Goal: Task Accomplishment & Management: Use online tool/utility

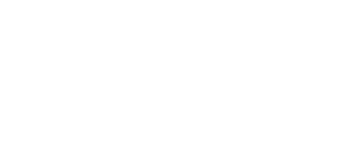
click at [331, 0] on html at bounding box center [179, 0] width 358 height 0
click at [335, 0] on html at bounding box center [179, 0] width 358 height 0
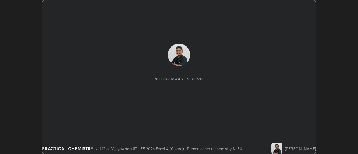
scroll to position [154, 358]
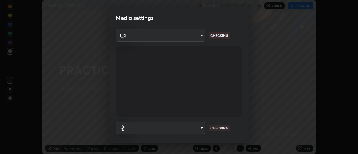
type input "56a2701e3cbf36036edf71890ec99f2a6ddcc9ab08a9b666c2cd438b93a49498"
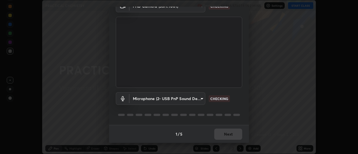
click at [198, 99] on body "Erase all PRACTICAL CHEMISTRY Recording CLASS STARTS IN 2 MINS Settings START C…" at bounding box center [179, 77] width 358 height 154
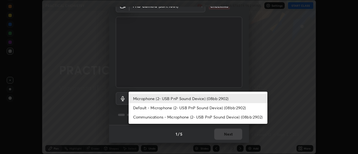
click at [192, 106] on li "Default - Microphone (2- USB PnP Sound Device) (08bb:2902)" at bounding box center [198, 107] width 139 height 9
type input "default"
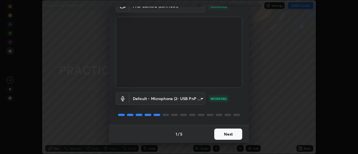
click at [227, 133] on button "Next" at bounding box center [228, 134] width 28 height 11
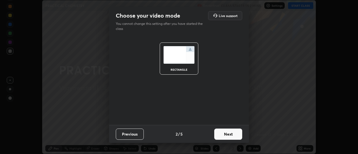
click at [233, 135] on button "Next" at bounding box center [228, 134] width 28 height 11
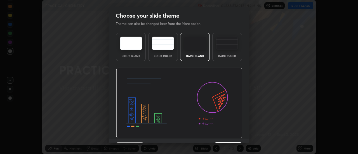
scroll to position [14, 0]
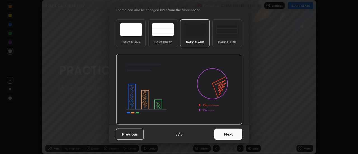
click at [230, 132] on button "Next" at bounding box center [228, 134] width 28 height 11
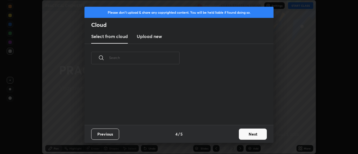
scroll to position [0, 0]
click at [251, 135] on button "Next" at bounding box center [253, 134] width 28 height 11
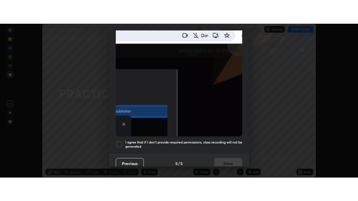
scroll to position [144, 0]
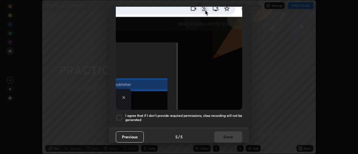
click at [120, 116] on div at bounding box center [119, 117] width 7 height 7
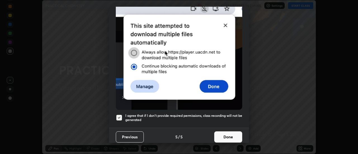
click at [225, 136] on button "Done" at bounding box center [228, 137] width 28 height 11
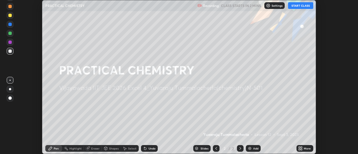
click at [300, 6] on button "START CLASS" at bounding box center [300, 5] width 25 height 7
click at [305, 148] on div "More" at bounding box center [307, 148] width 7 height 3
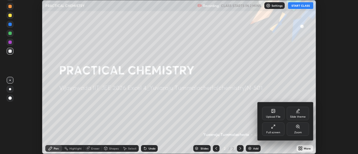
click at [276, 126] on div "Full screen" at bounding box center [273, 129] width 22 height 13
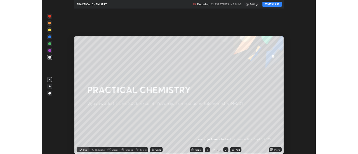
scroll to position [201, 358]
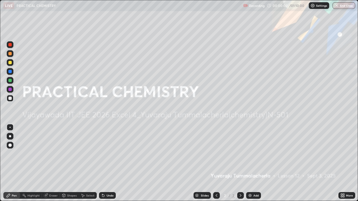
click at [253, 154] on div "Add" at bounding box center [255, 195] width 5 height 3
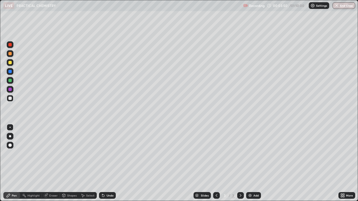
click at [112, 154] on div "Undo" at bounding box center [110, 195] width 7 height 3
click at [11, 59] on div at bounding box center [10, 62] width 7 height 7
click at [107, 154] on div "Undo" at bounding box center [110, 195] width 7 height 3
click at [110, 154] on div "Undo" at bounding box center [110, 195] width 7 height 3
click at [107, 154] on div "Undo" at bounding box center [110, 195] width 7 height 3
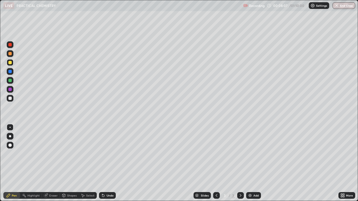
click at [107, 154] on div "Undo" at bounding box center [110, 195] width 7 height 3
click at [248, 154] on img at bounding box center [250, 196] width 4 height 4
click at [12, 98] on div at bounding box center [10, 98] width 7 height 7
click at [9, 62] on div at bounding box center [9, 62] width 3 height 3
click at [109, 154] on div "Undo" at bounding box center [110, 195] width 7 height 3
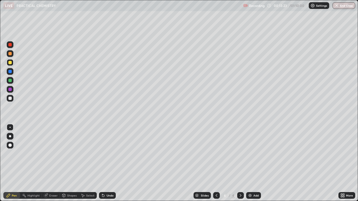
click at [54, 154] on div "Eraser" at bounding box center [53, 195] width 8 height 3
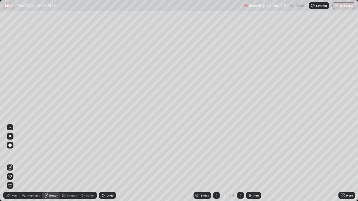
click at [13, 154] on div "Pen" at bounding box center [14, 195] width 5 height 3
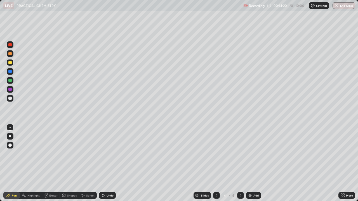
click at [10, 81] on div at bounding box center [9, 80] width 3 height 3
click at [107, 154] on div "Undo" at bounding box center [110, 195] width 7 height 3
click at [252, 154] on div "Add" at bounding box center [253, 195] width 15 height 7
click at [11, 62] on div at bounding box center [9, 62] width 3 height 3
click at [107, 154] on div "Undo" at bounding box center [110, 195] width 7 height 3
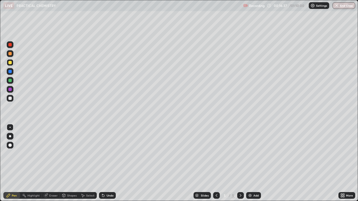
click at [10, 98] on div at bounding box center [9, 98] width 3 height 3
click at [107, 154] on div "Undo" at bounding box center [110, 195] width 7 height 3
click at [106, 154] on div "Undo" at bounding box center [107, 195] width 17 height 7
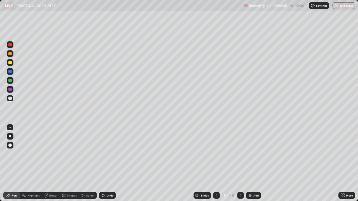
click at [108, 154] on div "Undo" at bounding box center [107, 195] width 17 height 7
click at [107, 154] on div "Undo" at bounding box center [107, 195] width 17 height 7
click at [105, 154] on div "Undo" at bounding box center [107, 195] width 17 height 7
click at [106, 154] on div "Undo" at bounding box center [107, 195] width 17 height 7
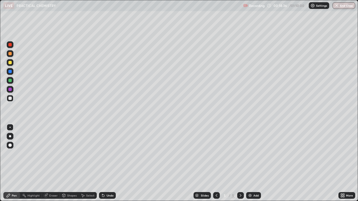
click at [107, 154] on div "Undo" at bounding box center [110, 195] width 7 height 3
click at [252, 154] on div "Add" at bounding box center [253, 195] width 15 height 7
click at [11, 54] on div at bounding box center [9, 53] width 3 height 3
click at [216, 154] on icon at bounding box center [216, 196] width 4 height 4
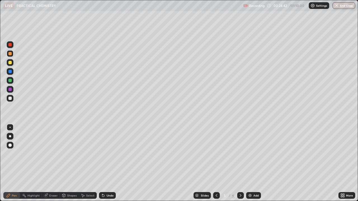
click at [240, 154] on icon at bounding box center [240, 196] width 4 height 4
click at [109, 154] on div "Undo" at bounding box center [107, 195] width 17 height 7
click at [108, 154] on div "Undo" at bounding box center [107, 195] width 17 height 7
click at [107, 154] on div "Undo" at bounding box center [107, 195] width 17 height 7
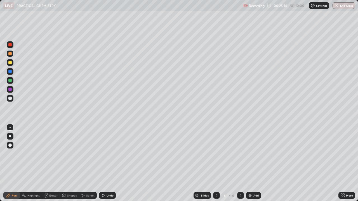
click at [107, 154] on div "Undo" at bounding box center [107, 195] width 17 height 7
click at [106, 154] on div "Undo" at bounding box center [107, 195] width 17 height 7
click at [109, 154] on div "Undo" at bounding box center [110, 195] width 7 height 3
click at [108, 154] on div "Undo" at bounding box center [110, 195] width 7 height 3
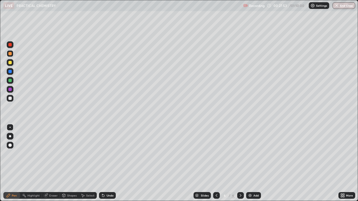
click at [109, 154] on div "Undo" at bounding box center [110, 195] width 7 height 3
click at [109, 154] on div "Undo" at bounding box center [107, 195] width 17 height 7
click at [110, 154] on div "Undo" at bounding box center [107, 195] width 17 height 7
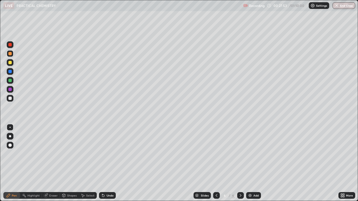
click at [111, 154] on div "Undo" at bounding box center [107, 195] width 17 height 7
click at [10, 99] on div at bounding box center [9, 98] width 3 height 3
click at [104, 154] on icon at bounding box center [103, 196] width 4 height 4
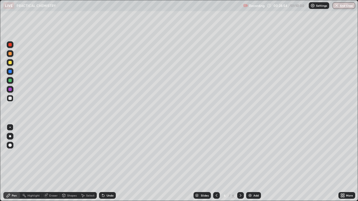
click at [103, 154] on icon at bounding box center [103, 196] width 2 height 2
click at [102, 154] on icon at bounding box center [103, 196] width 2 height 2
click at [105, 154] on div "Undo" at bounding box center [107, 195] width 17 height 7
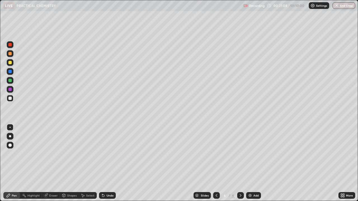
click at [10, 62] on div at bounding box center [9, 62] width 3 height 3
click at [107, 154] on div "Undo" at bounding box center [110, 195] width 7 height 3
click at [108, 154] on div "Undo" at bounding box center [107, 195] width 17 height 7
click at [109, 154] on div "Undo" at bounding box center [110, 195] width 7 height 3
click at [253, 154] on div "Add" at bounding box center [255, 195] width 5 height 3
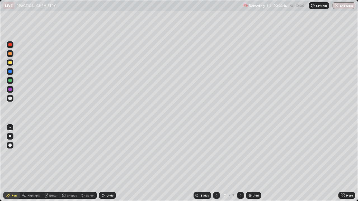
click at [108, 154] on div "Undo" at bounding box center [110, 195] width 7 height 3
click at [107, 154] on div "Undo" at bounding box center [110, 195] width 7 height 3
click at [105, 154] on div "Undo" at bounding box center [107, 195] width 17 height 7
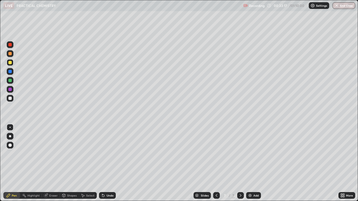
click at [105, 154] on div "Undo" at bounding box center [107, 195] width 17 height 7
click at [104, 154] on icon at bounding box center [103, 196] width 4 height 4
click at [102, 154] on icon at bounding box center [103, 196] width 2 height 2
click at [107, 154] on div "Undo" at bounding box center [110, 195] width 7 height 3
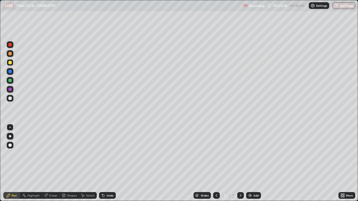
click at [216, 154] on icon at bounding box center [216, 196] width 4 height 4
click at [239, 154] on icon at bounding box center [240, 196] width 4 height 4
click at [10, 79] on div at bounding box center [9, 80] width 3 height 3
click at [10, 62] on div at bounding box center [9, 62] width 3 height 3
click at [10, 54] on div at bounding box center [9, 53] width 3 height 3
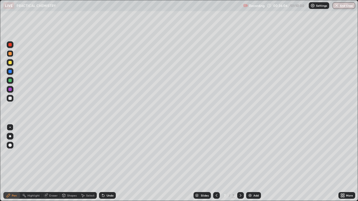
click at [104, 154] on icon at bounding box center [103, 196] width 4 height 4
click at [102, 154] on icon at bounding box center [102, 194] width 1 height 1
click at [109, 154] on div "Undo" at bounding box center [107, 195] width 17 height 7
click at [105, 154] on div "Undo" at bounding box center [107, 195] width 17 height 7
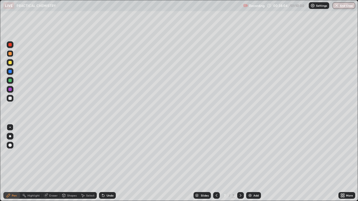
click at [110, 154] on div "Undo" at bounding box center [110, 195] width 7 height 3
click at [347, 154] on div "More" at bounding box center [349, 195] width 7 height 3
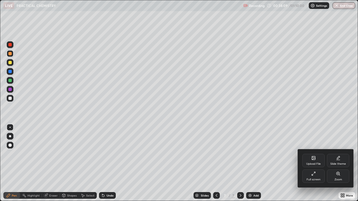
click at [315, 154] on icon at bounding box center [314, 172] width 1 height 1
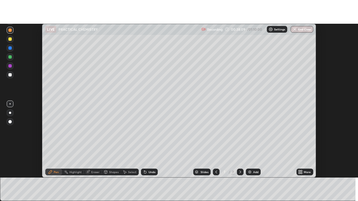
scroll to position [27825, 27621]
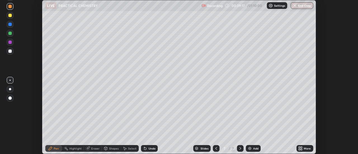
click at [302, 147] on icon at bounding box center [301, 147] width 1 height 1
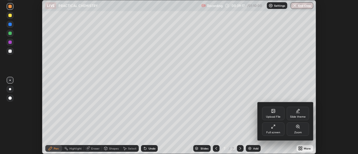
click at [275, 129] on div "Full screen" at bounding box center [273, 129] width 22 height 13
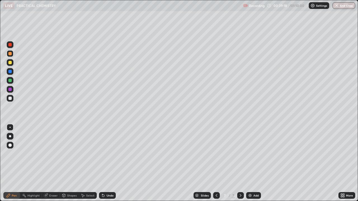
scroll to position [201, 358]
click at [110, 154] on div "Undo" at bounding box center [110, 195] width 7 height 3
click at [109, 154] on div "Undo" at bounding box center [110, 195] width 7 height 3
click at [250, 154] on img at bounding box center [250, 196] width 4 height 4
click at [8, 97] on div at bounding box center [10, 98] width 7 height 7
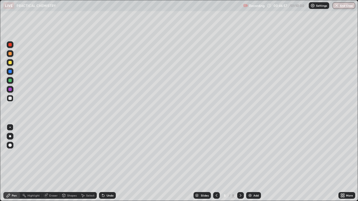
click at [11, 80] on div at bounding box center [9, 80] width 3 height 3
click at [11, 71] on div at bounding box center [9, 71] width 3 height 3
click at [111, 154] on div "Undo" at bounding box center [110, 195] width 7 height 3
click at [10, 64] on div at bounding box center [9, 62] width 3 height 3
click at [110, 154] on div "Undo" at bounding box center [107, 195] width 17 height 7
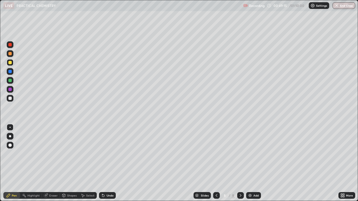
click at [110, 154] on div "Undo" at bounding box center [110, 195] width 7 height 3
click at [111, 154] on div "Undo" at bounding box center [110, 195] width 7 height 3
click at [252, 154] on img at bounding box center [250, 196] width 4 height 4
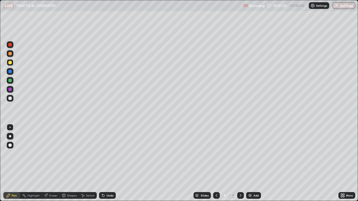
click at [50, 154] on div "Eraser" at bounding box center [53, 195] width 8 height 3
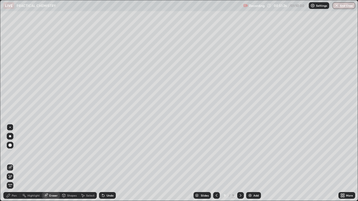
click at [17, 154] on div "Pen" at bounding box center [11, 195] width 17 height 7
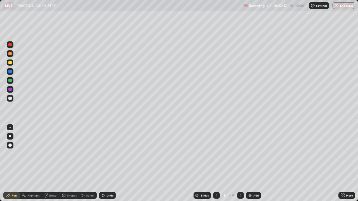
click at [11, 98] on div at bounding box center [9, 98] width 3 height 3
click at [10, 63] on div at bounding box center [9, 62] width 3 height 3
click at [10, 55] on div at bounding box center [9, 53] width 3 height 3
click at [10, 81] on div at bounding box center [9, 80] width 3 height 3
click at [108, 154] on div "Undo" at bounding box center [110, 195] width 7 height 3
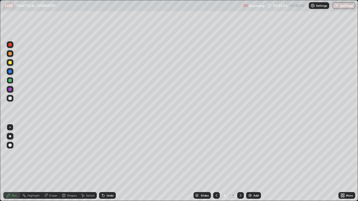
click at [108, 154] on div "Undo" at bounding box center [110, 195] width 7 height 3
click at [252, 154] on div "Add" at bounding box center [253, 195] width 15 height 7
click at [104, 154] on icon at bounding box center [103, 196] width 4 height 4
click at [105, 154] on div "Undo" at bounding box center [107, 195] width 17 height 7
click at [11, 63] on div at bounding box center [9, 62] width 3 height 3
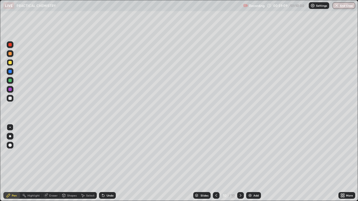
click at [11, 96] on div at bounding box center [10, 98] width 7 height 7
click at [110, 154] on div "Undo" at bounding box center [110, 195] width 7 height 3
click at [111, 154] on div "Undo" at bounding box center [110, 195] width 7 height 3
click at [110, 154] on div "Undo" at bounding box center [110, 195] width 7 height 3
click at [108, 154] on div "Undo" at bounding box center [110, 195] width 7 height 3
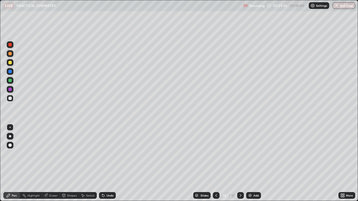
click at [108, 154] on div "Undo" at bounding box center [110, 195] width 7 height 3
click at [109, 154] on div "Undo" at bounding box center [107, 195] width 17 height 7
click at [110, 154] on div "Undo" at bounding box center [107, 195] width 17 height 7
click at [109, 154] on div "Undo" at bounding box center [110, 195] width 7 height 3
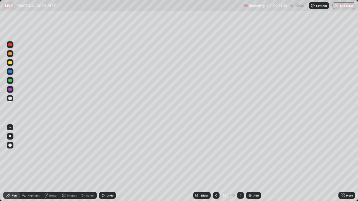
click at [105, 154] on div "Undo" at bounding box center [107, 195] width 17 height 7
click at [107, 154] on div "Undo" at bounding box center [110, 195] width 7 height 3
click at [10, 81] on div at bounding box center [9, 80] width 3 height 3
click at [11, 98] on div at bounding box center [9, 98] width 3 height 3
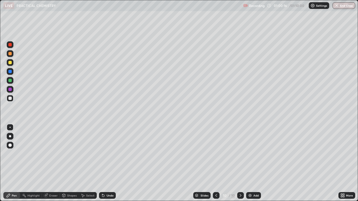
click at [107, 154] on div "Undo" at bounding box center [110, 195] width 7 height 3
click at [110, 154] on div "Undo" at bounding box center [107, 195] width 17 height 7
click at [102, 154] on icon at bounding box center [103, 196] width 2 height 2
click at [10, 55] on div at bounding box center [9, 53] width 3 height 3
click at [249, 154] on img at bounding box center [250, 196] width 4 height 4
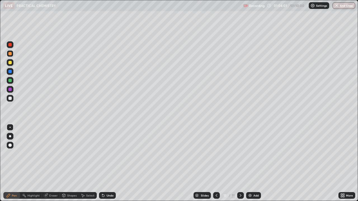
click at [105, 154] on div "Undo" at bounding box center [107, 195] width 17 height 7
click at [108, 154] on div "Undo" at bounding box center [107, 195] width 17 height 7
click at [110, 154] on div "Undo" at bounding box center [107, 195] width 17 height 7
click at [106, 154] on div "Undo" at bounding box center [107, 195] width 17 height 7
click at [12, 99] on div at bounding box center [10, 98] width 7 height 7
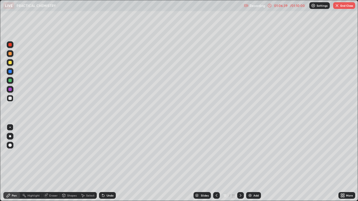
click at [0, 82] on div "Setting up your live class" at bounding box center [179, 100] width 358 height 201
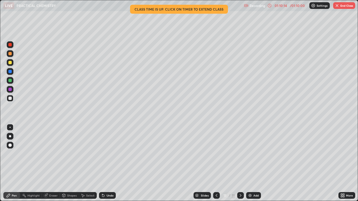
click at [348, 5] on button "End Class" at bounding box center [344, 5] width 22 height 7
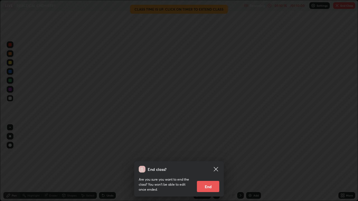
click at [212, 154] on button "End" at bounding box center [208, 186] width 22 height 11
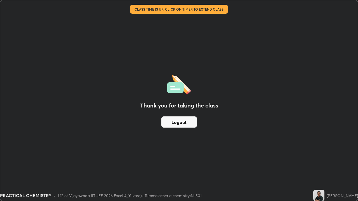
click at [194, 124] on button "Logout" at bounding box center [179, 122] width 36 height 11
